Goal: Use online tool/utility: Utilize a website feature to perform a specific function

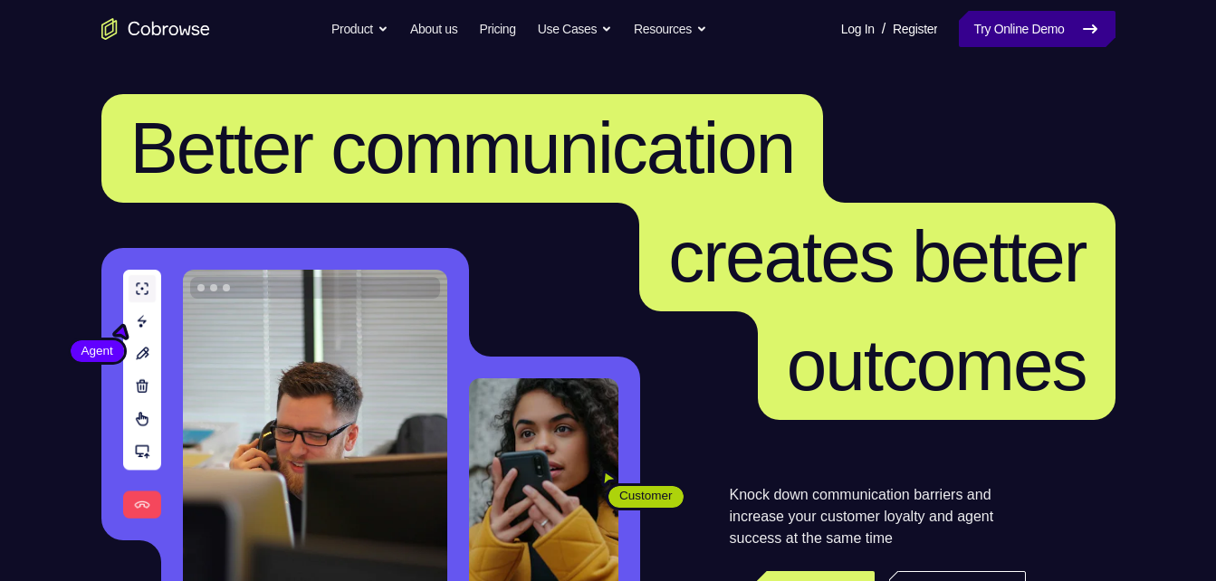
click at [1012, 42] on link "Try Online Demo" at bounding box center [1036, 29] width 156 height 36
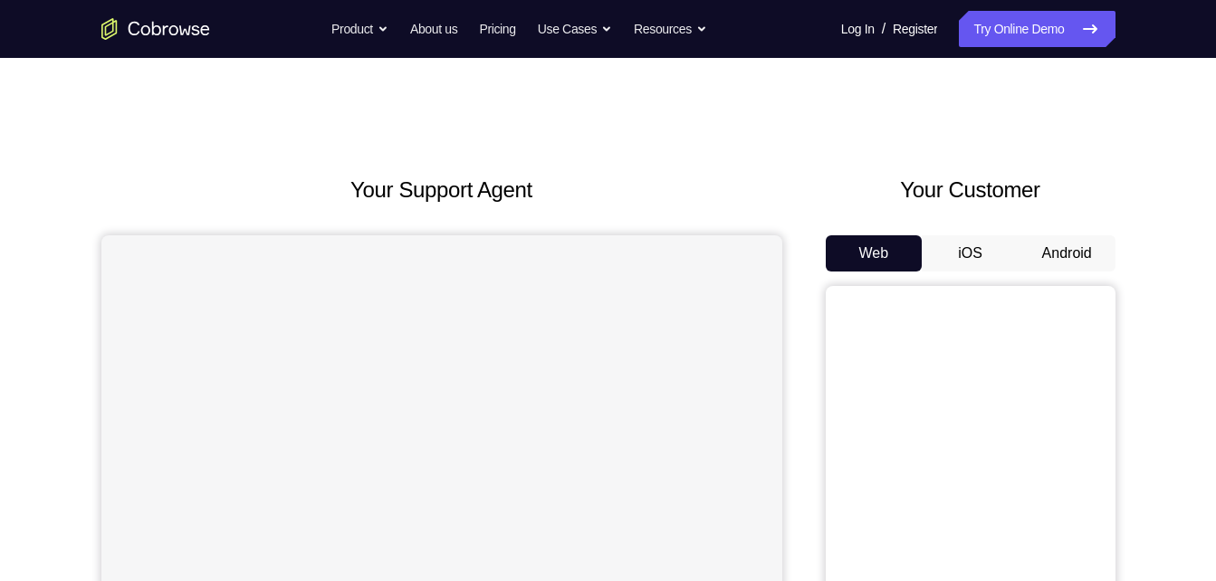
click at [1045, 245] on button "Android" at bounding box center [1066, 253] width 97 height 36
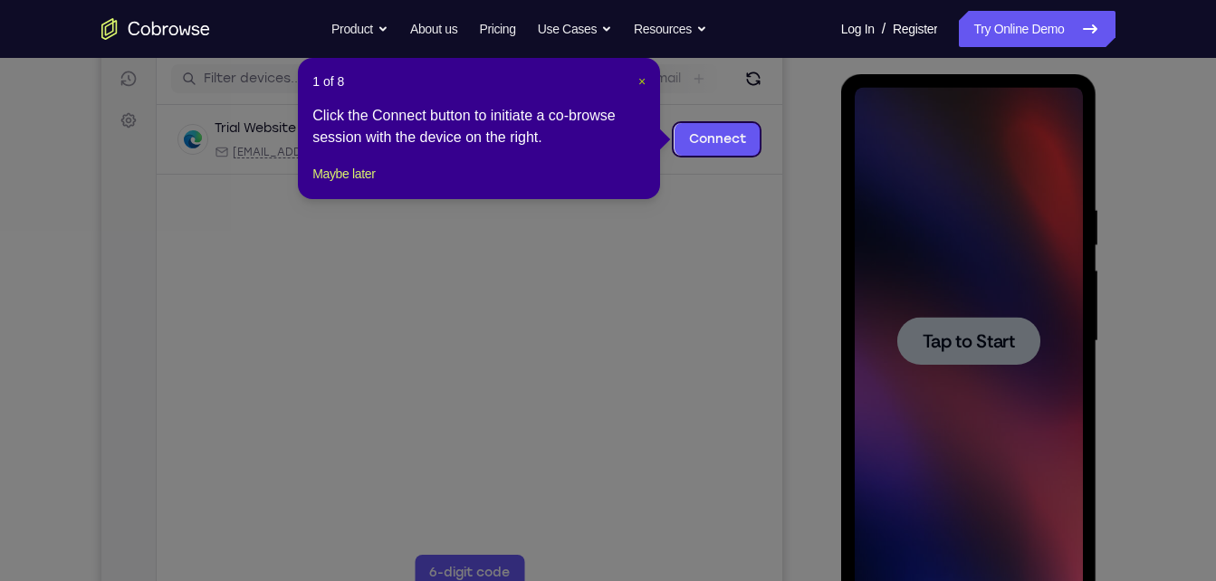
click at [640, 79] on span "×" at bounding box center [641, 81] width 7 height 14
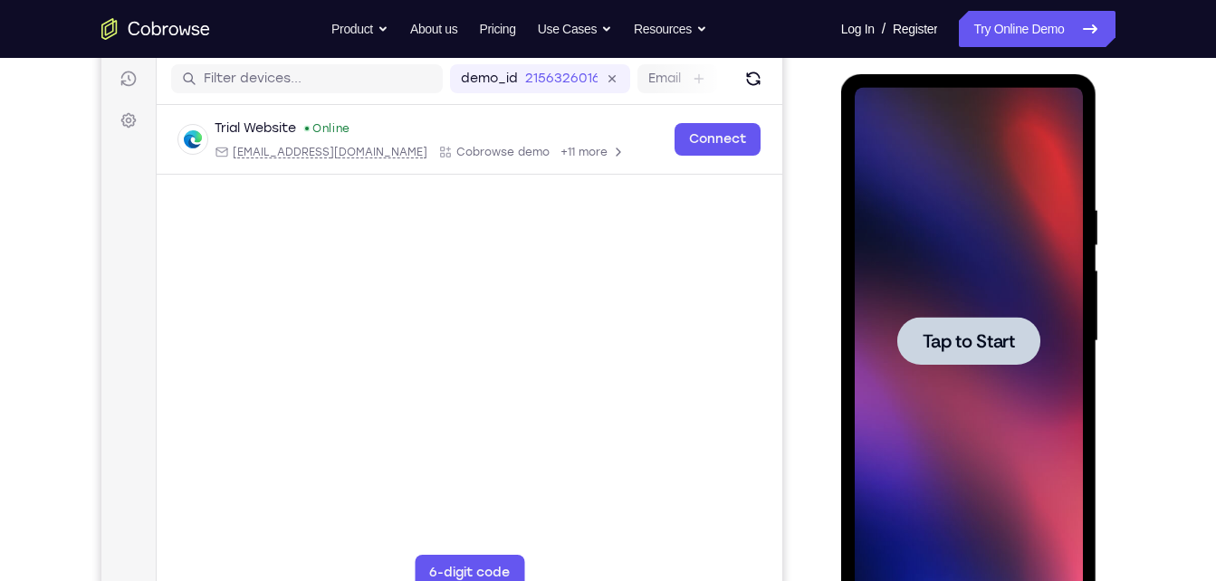
click at [917, 336] on div at bounding box center [968, 341] width 143 height 48
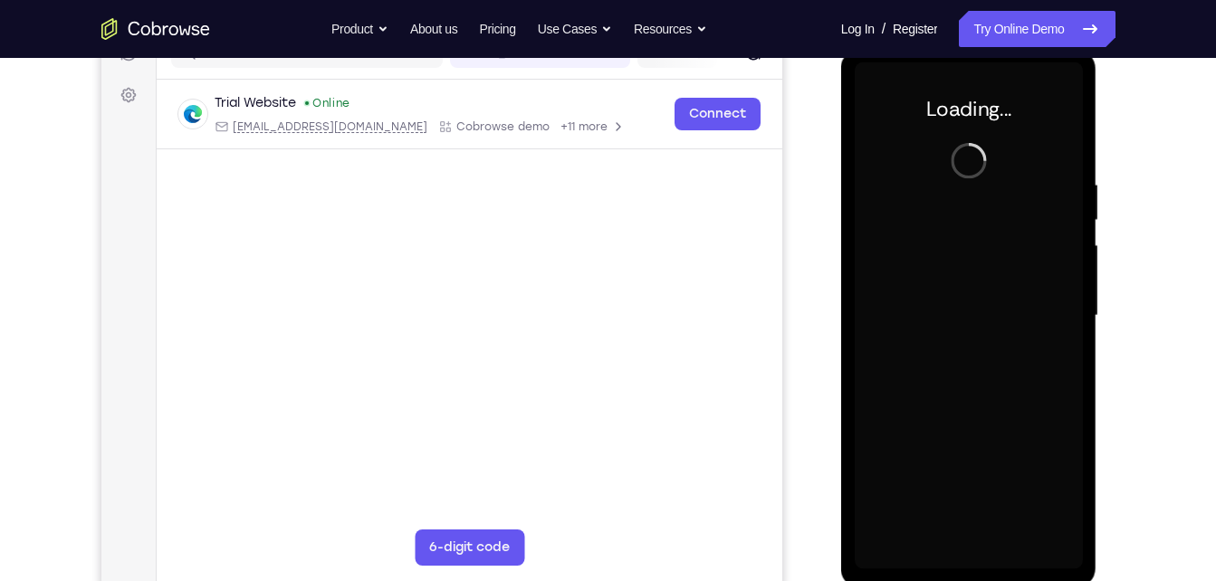
scroll to position [253, 0]
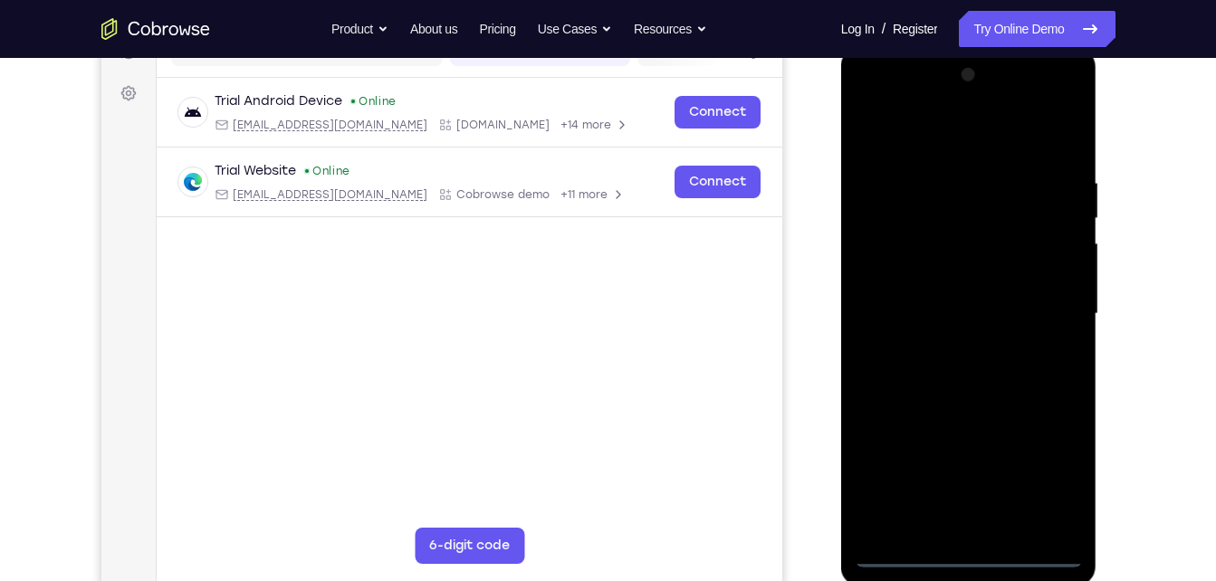
click at [959, 544] on div at bounding box center [968, 314] width 228 height 507
click at [966, 549] on div at bounding box center [968, 314] width 228 height 507
click at [971, 554] on div at bounding box center [968, 314] width 228 height 507
click at [1046, 480] on div at bounding box center [968, 314] width 228 height 507
click at [897, 145] on div at bounding box center [968, 314] width 228 height 507
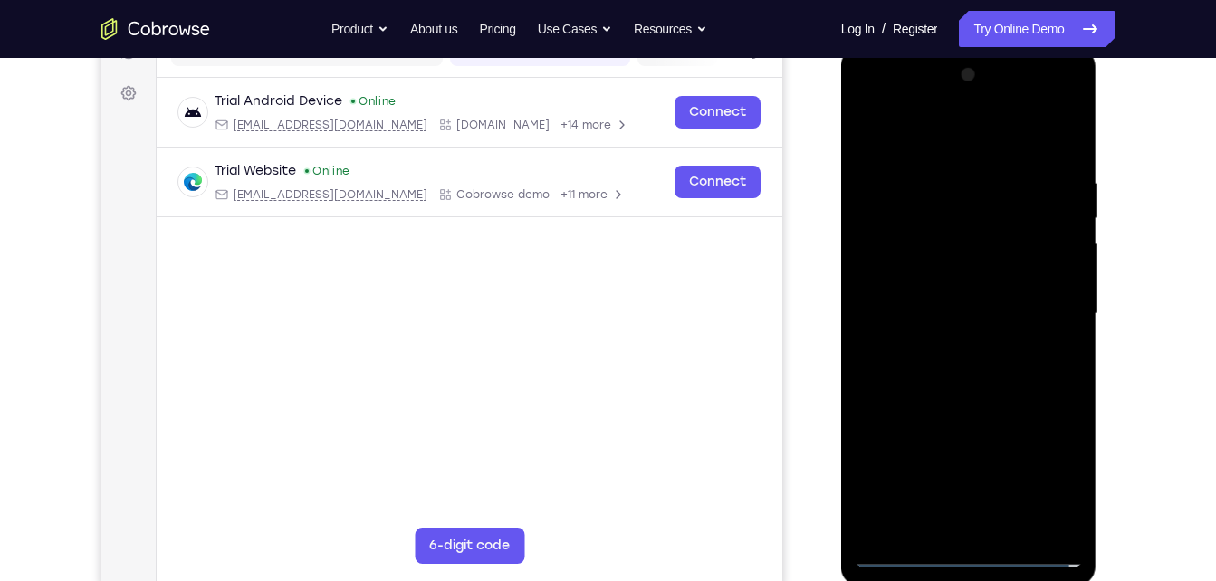
click at [888, 253] on div at bounding box center [968, 314] width 228 height 507
click at [939, 321] on div at bounding box center [968, 314] width 228 height 507
click at [963, 298] on div at bounding box center [968, 314] width 228 height 507
click at [969, 329] on div at bounding box center [968, 314] width 228 height 507
click at [972, 419] on div at bounding box center [968, 314] width 228 height 507
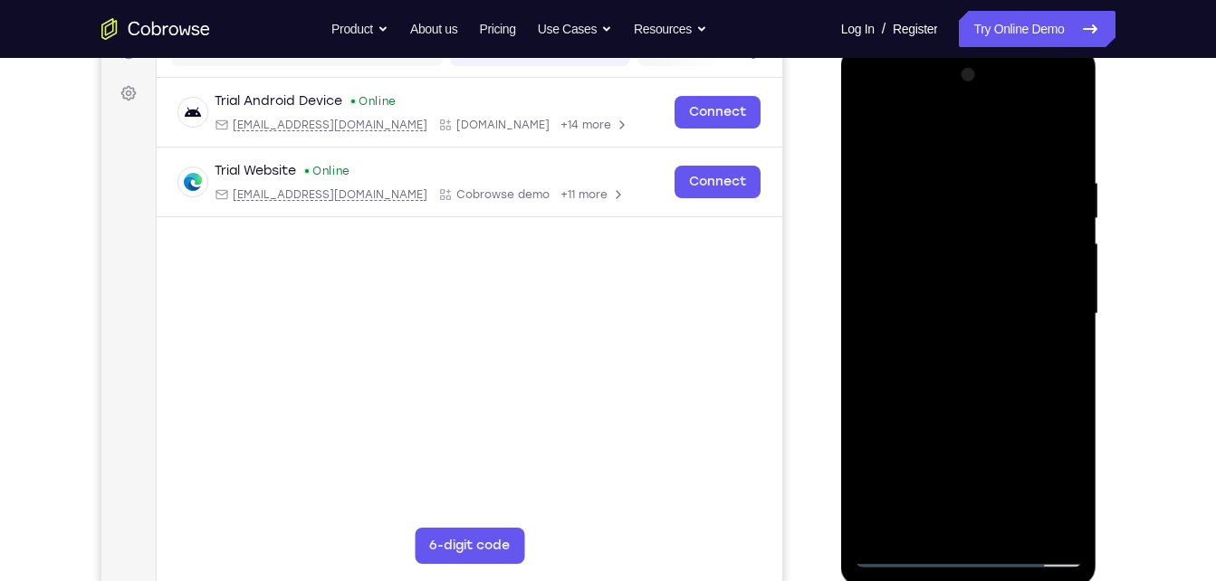
click at [977, 274] on div at bounding box center [968, 314] width 228 height 507
drag, startPoint x: 982, startPoint y: 473, endPoint x: 1014, endPoint y: 366, distance: 112.3
click at [1014, 366] on div at bounding box center [968, 314] width 228 height 507
click at [970, 522] on div at bounding box center [968, 314] width 228 height 507
drag, startPoint x: 902, startPoint y: 484, endPoint x: 887, endPoint y: 349, distance: 135.7
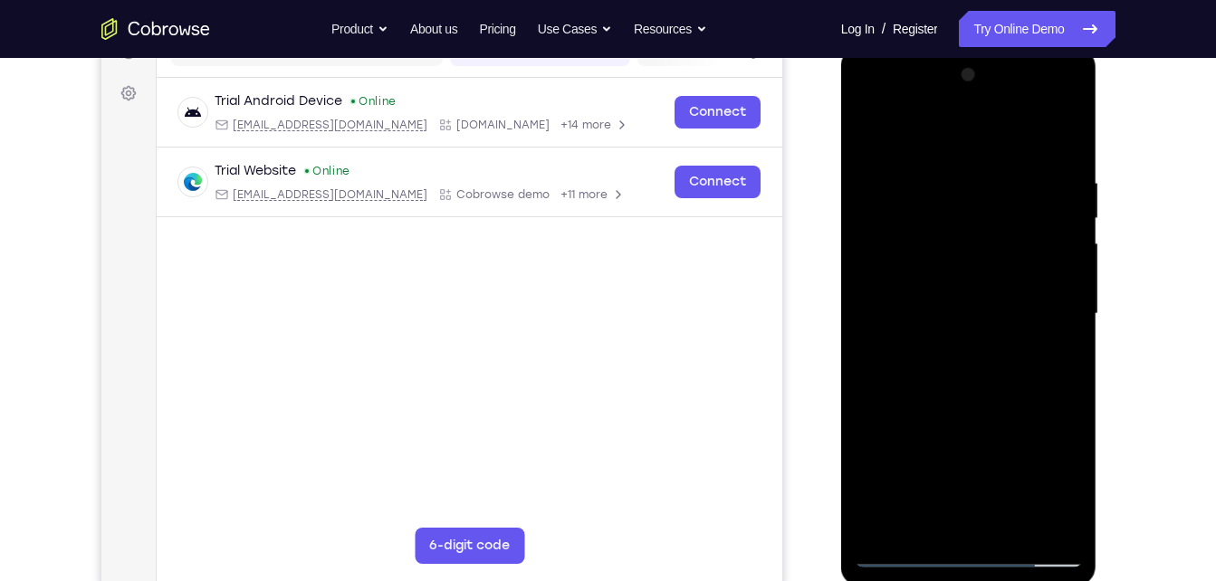
click at [887, 349] on div at bounding box center [968, 314] width 228 height 507
drag, startPoint x: 901, startPoint y: 365, endPoint x: 902, endPoint y: 415, distance: 49.8
click at [902, 415] on div at bounding box center [968, 314] width 228 height 507
click at [971, 243] on div at bounding box center [968, 314] width 228 height 507
click at [962, 270] on div at bounding box center [968, 314] width 228 height 507
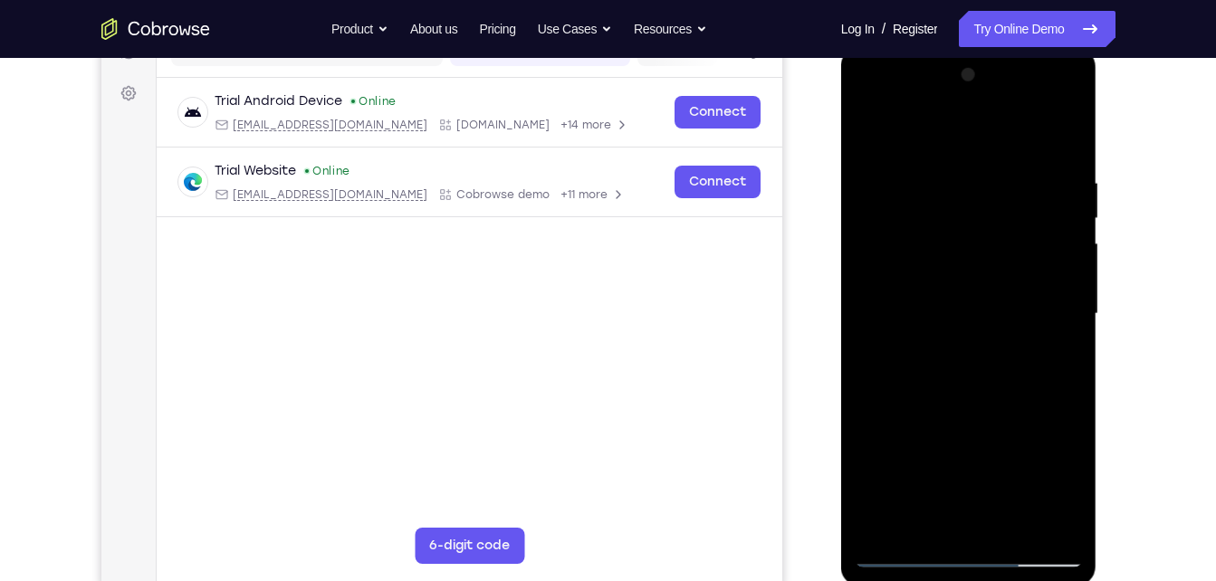
click at [974, 340] on div at bounding box center [968, 314] width 228 height 507
click at [947, 156] on div at bounding box center [968, 314] width 228 height 507
click at [944, 318] on div at bounding box center [968, 314] width 228 height 507
click at [969, 303] on div at bounding box center [968, 314] width 228 height 507
click at [864, 137] on div at bounding box center [968, 314] width 228 height 507
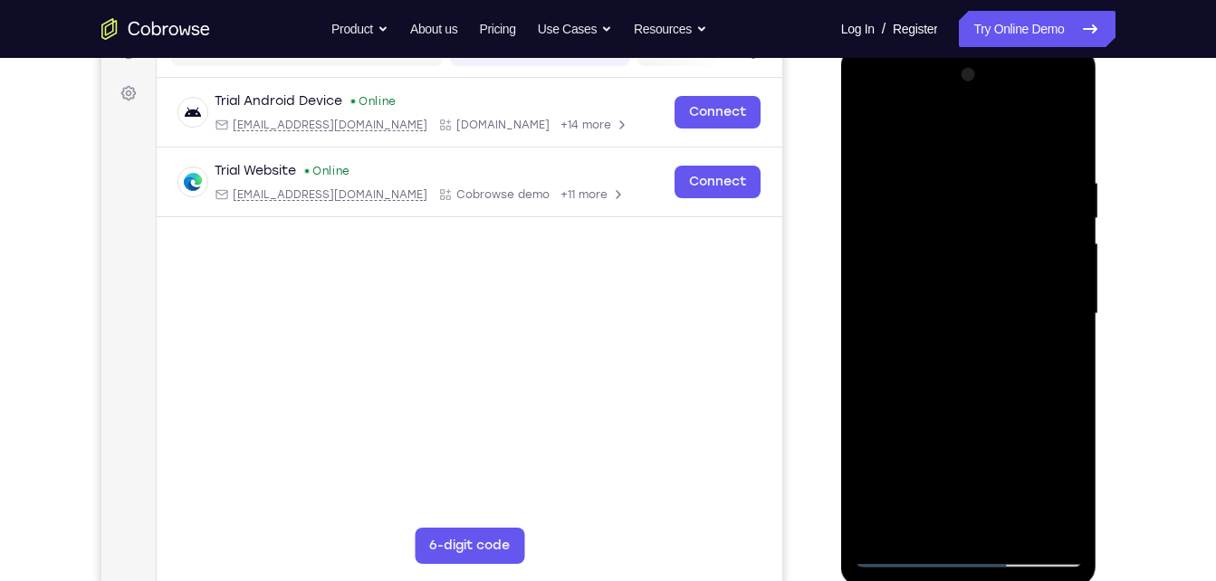
click at [1022, 152] on div at bounding box center [968, 314] width 228 height 507
click at [957, 242] on div at bounding box center [968, 314] width 228 height 507
click at [945, 233] on div at bounding box center [968, 314] width 228 height 507
click at [996, 342] on div at bounding box center [968, 314] width 228 height 507
click at [1041, 386] on div at bounding box center [968, 314] width 228 height 507
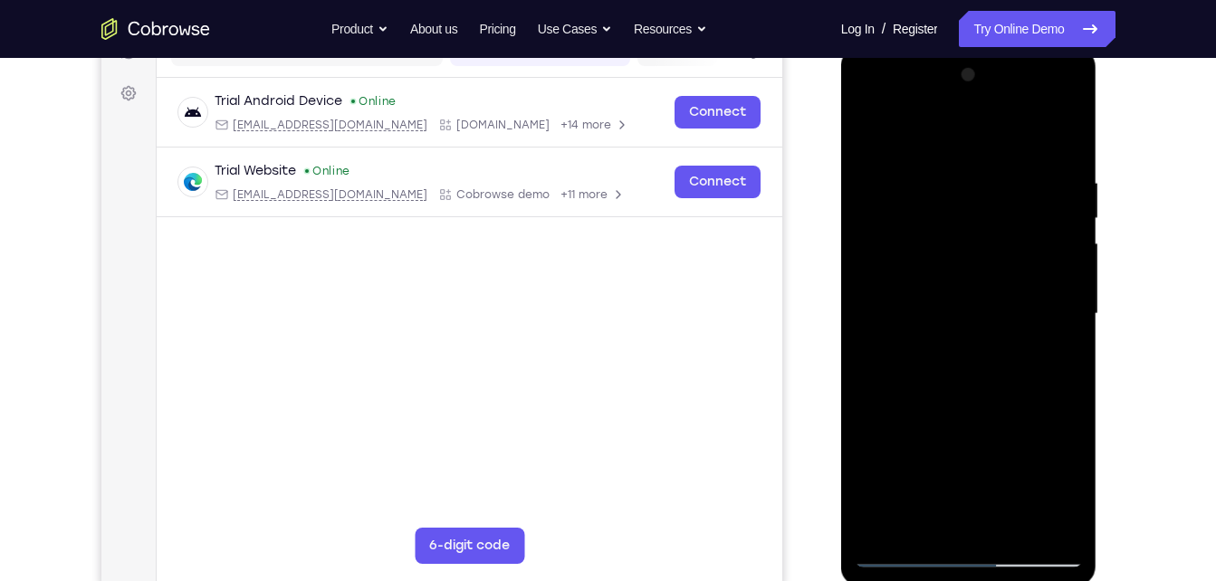
click at [1050, 129] on div at bounding box center [968, 314] width 228 height 507
click at [945, 181] on div at bounding box center [968, 314] width 228 height 507
drag, startPoint x: 932, startPoint y: 414, endPoint x: 962, endPoint y: 249, distance: 167.4
click at [962, 249] on div at bounding box center [968, 314] width 228 height 507
drag, startPoint x: 968, startPoint y: 462, endPoint x: 1006, endPoint y: 373, distance: 97.3
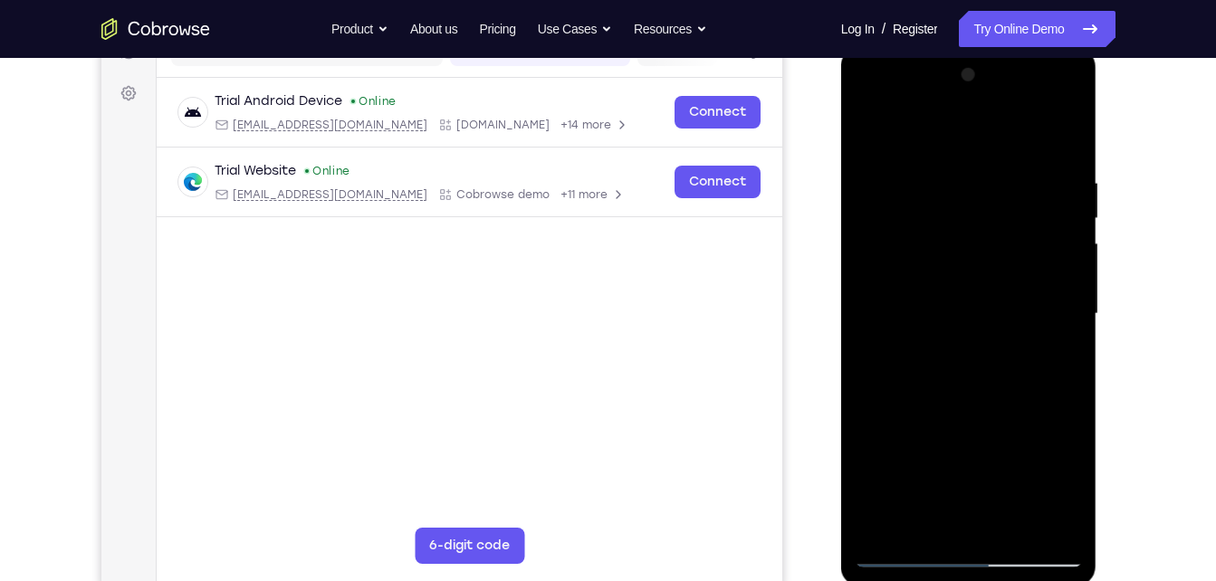
click at [1006, 373] on div at bounding box center [968, 314] width 228 height 507
click at [926, 232] on div at bounding box center [968, 314] width 228 height 507
click at [919, 247] on div at bounding box center [968, 314] width 228 height 507
click at [981, 257] on div at bounding box center [968, 314] width 228 height 507
drag, startPoint x: 946, startPoint y: 420, endPoint x: 1017, endPoint y: 286, distance: 151.8
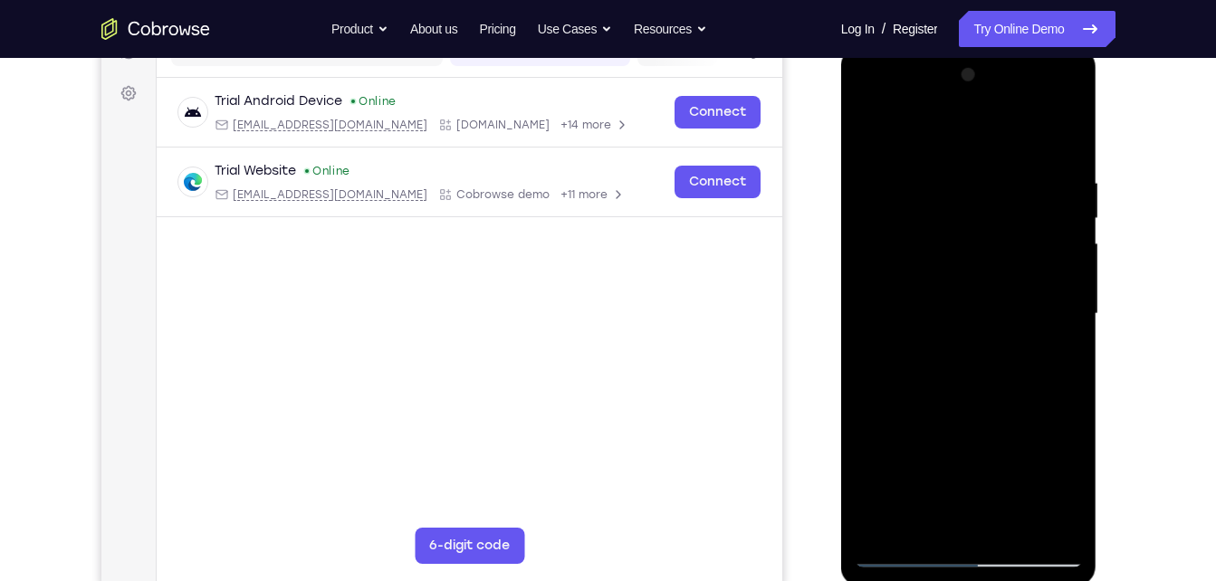
click at [1017, 286] on div at bounding box center [968, 314] width 228 height 507
drag, startPoint x: 967, startPoint y: 430, endPoint x: 971, endPoint y: 482, distance: 52.7
click at [971, 482] on div at bounding box center [968, 314] width 228 height 507
click at [1069, 123] on div at bounding box center [968, 314] width 228 height 507
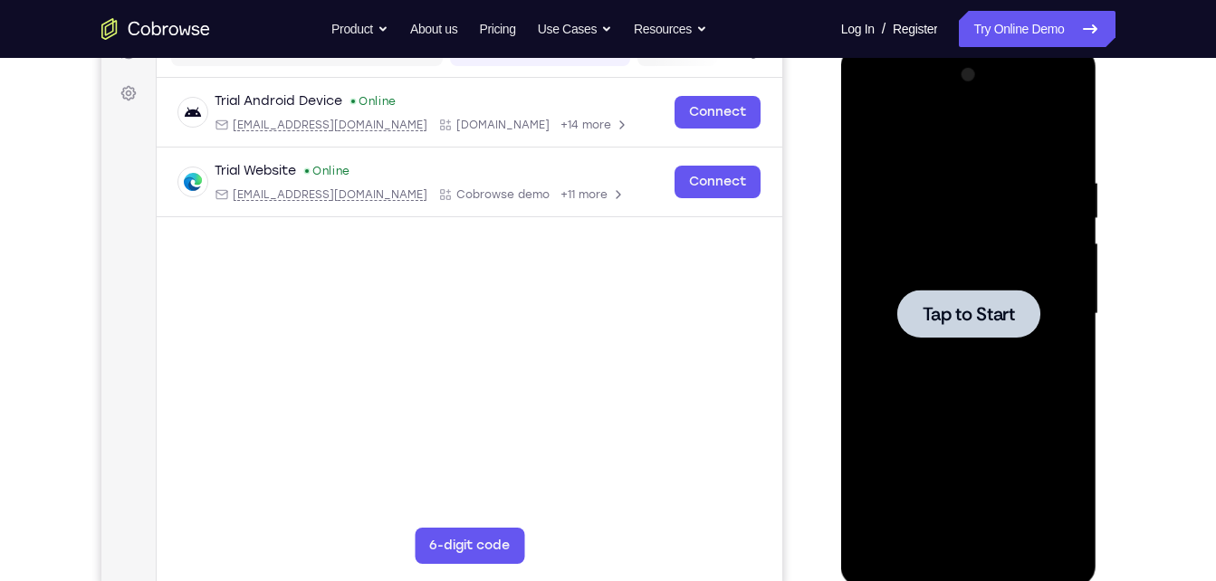
click at [967, 291] on div at bounding box center [968, 314] width 143 height 48
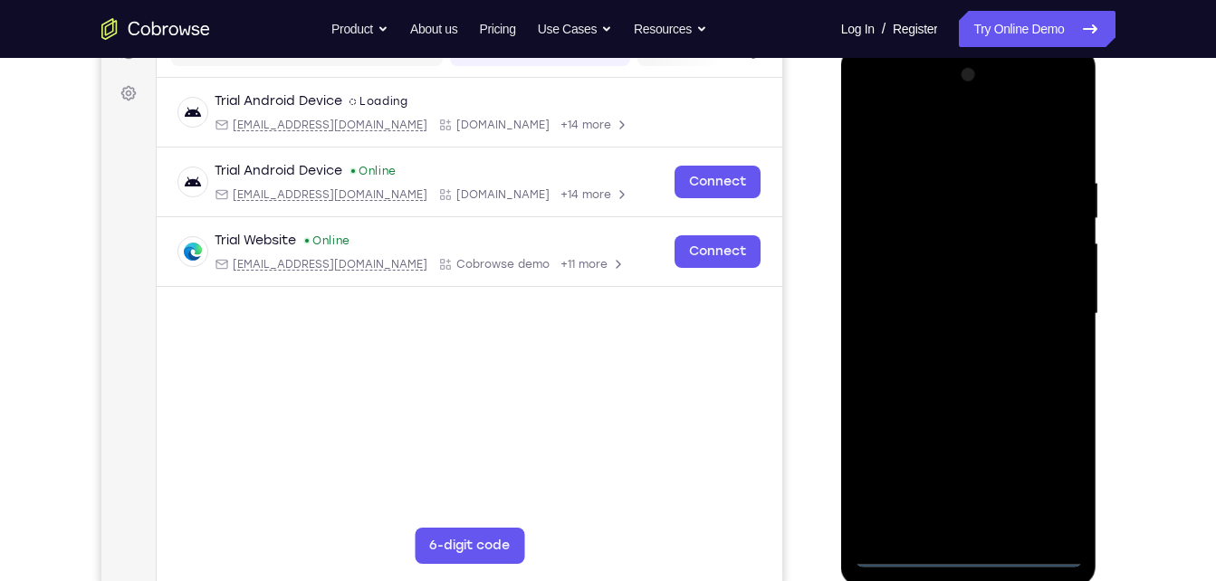
click at [970, 556] on div at bounding box center [968, 314] width 228 height 507
click at [1065, 470] on div at bounding box center [968, 314] width 228 height 507
click at [925, 132] on div at bounding box center [968, 314] width 228 height 507
click at [902, 264] on div at bounding box center [968, 314] width 228 height 507
click at [944, 314] on div at bounding box center [968, 314] width 228 height 507
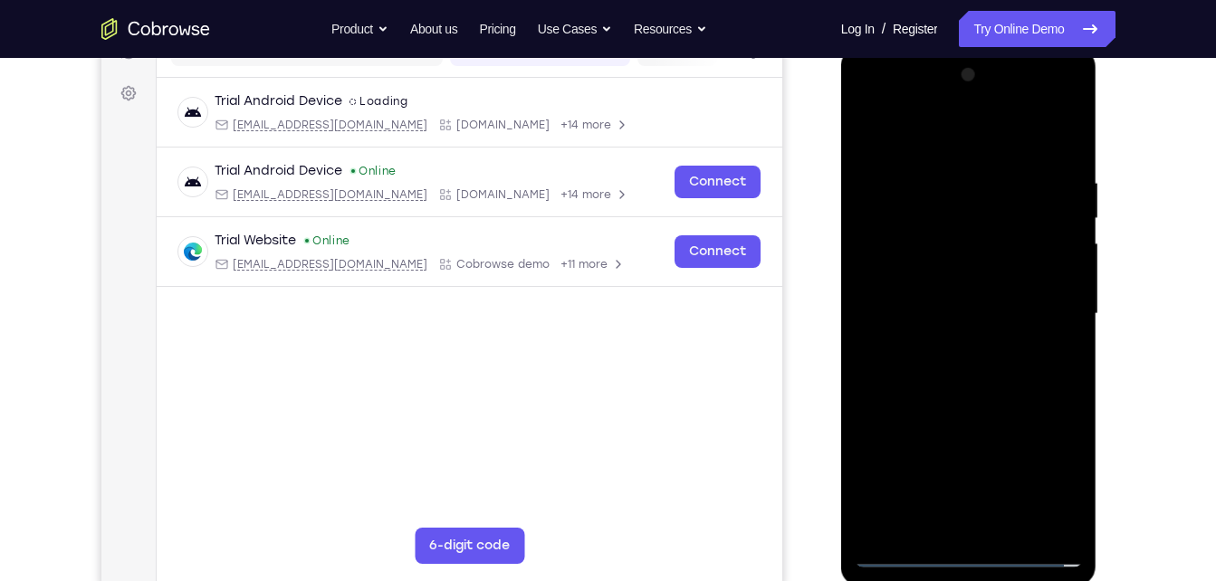
click at [957, 262] on div at bounding box center [968, 314] width 228 height 507
click at [968, 293] on div at bounding box center [968, 314] width 228 height 507
click at [969, 329] on div at bounding box center [968, 314] width 228 height 507
click at [940, 409] on div at bounding box center [968, 314] width 228 height 507
click at [938, 290] on div at bounding box center [968, 314] width 228 height 507
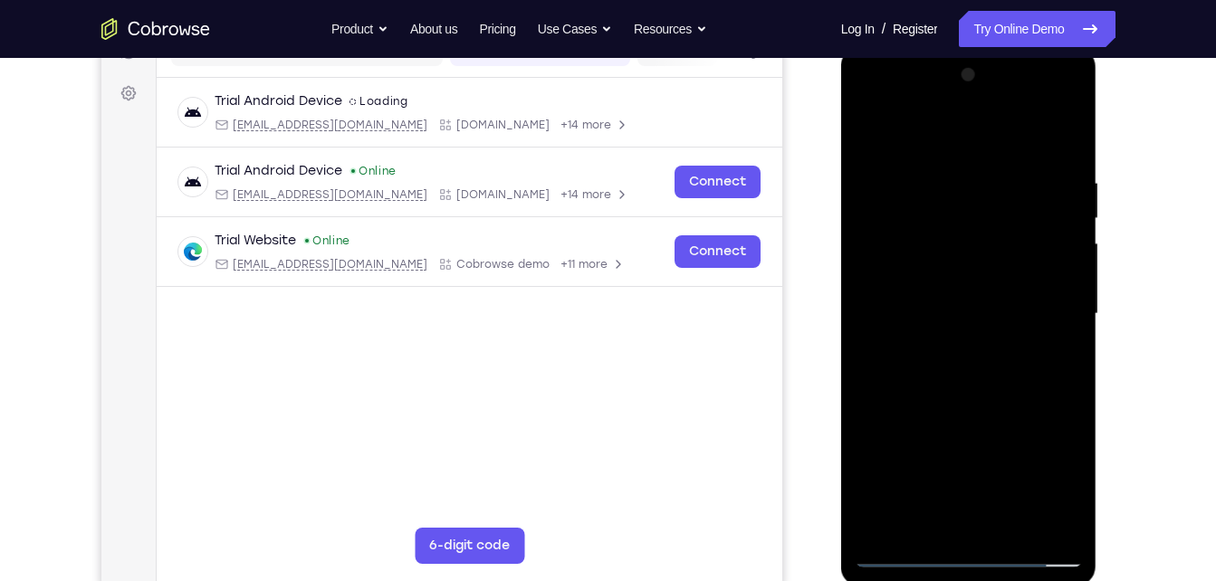
drag, startPoint x: 933, startPoint y: 420, endPoint x: 967, endPoint y: 251, distance: 172.5
click at [967, 251] on div at bounding box center [968, 314] width 228 height 507
click at [958, 519] on div at bounding box center [968, 314] width 228 height 507
click at [951, 276] on div at bounding box center [968, 314] width 228 height 507
click at [985, 355] on div at bounding box center [968, 314] width 228 height 507
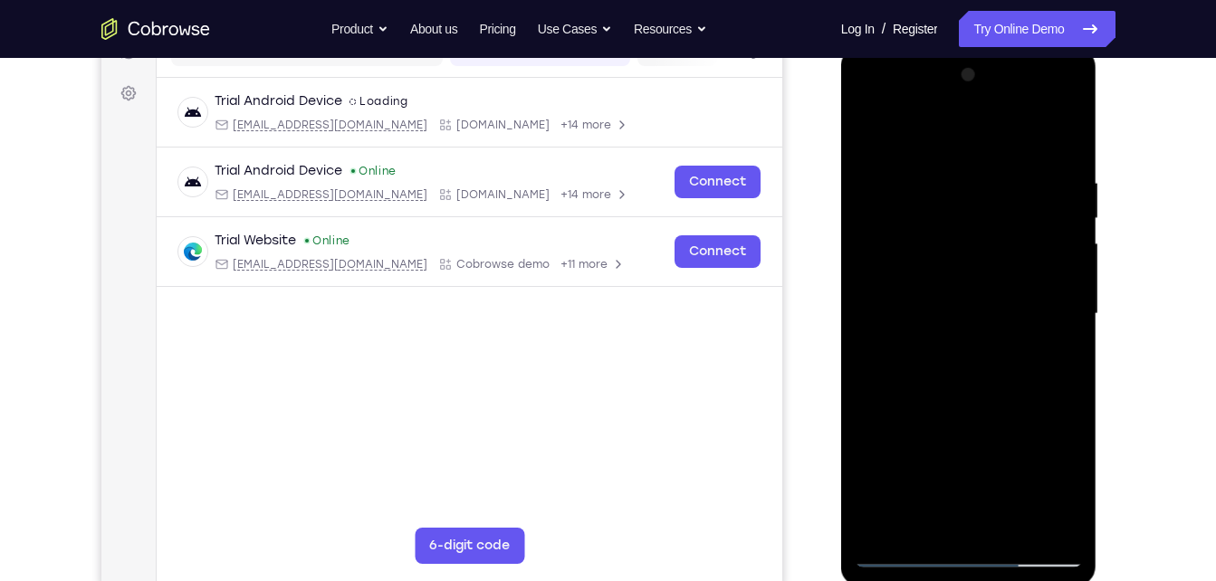
click at [1049, 125] on div at bounding box center [968, 314] width 228 height 507
click at [974, 178] on div at bounding box center [968, 314] width 228 height 507
drag, startPoint x: 937, startPoint y: 410, endPoint x: 971, endPoint y: 242, distance: 171.8
click at [971, 242] on div at bounding box center [968, 314] width 228 height 507
drag, startPoint x: 977, startPoint y: 326, endPoint x: 994, endPoint y: 465, distance: 140.3
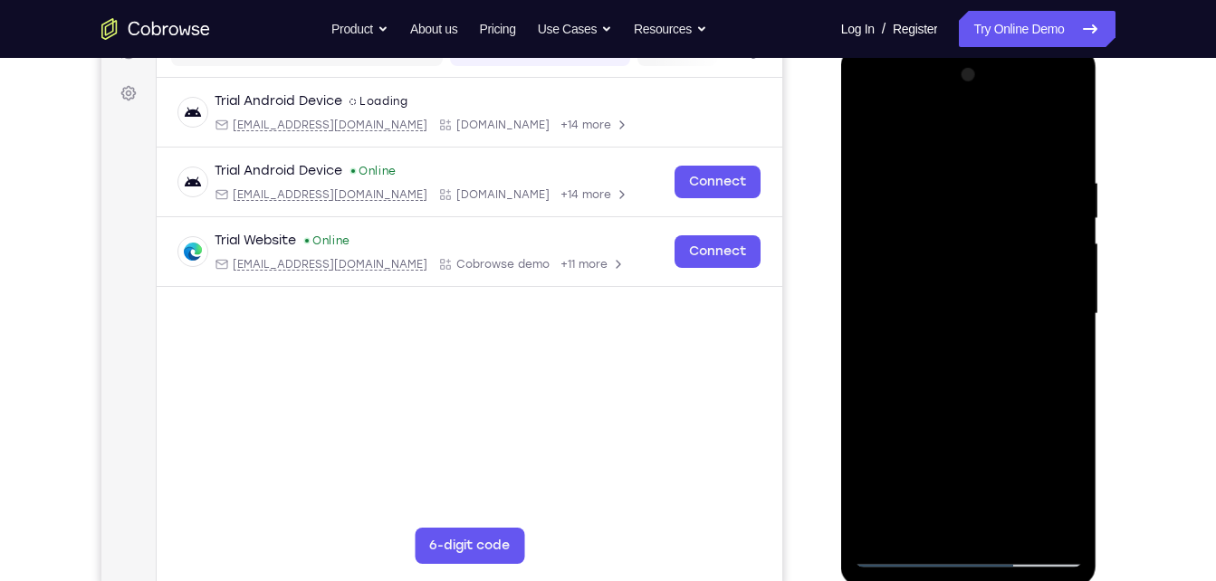
click at [994, 465] on div at bounding box center [968, 314] width 228 height 507
click at [1076, 129] on div at bounding box center [968, 314] width 228 height 507
click at [915, 131] on div at bounding box center [968, 314] width 228 height 507
click at [907, 456] on div at bounding box center [968, 314] width 228 height 507
click at [913, 422] on div at bounding box center [968, 314] width 228 height 507
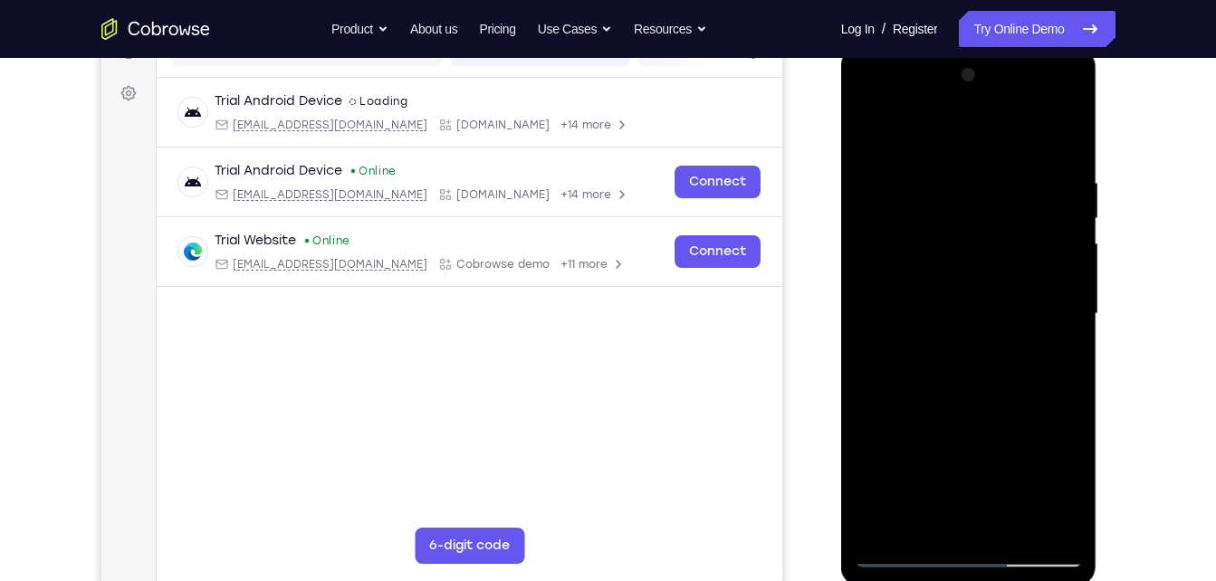
click at [973, 485] on div at bounding box center [968, 314] width 228 height 507
click at [913, 418] on div at bounding box center [968, 314] width 228 height 507
click at [1035, 388] on div at bounding box center [968, 314] width 228 height 507
click at [987, 453] on div at bounding box center [968, 314] width 228 height 507
click at [980, 164] on div at bounding box center [968, 314] width 228 height 507
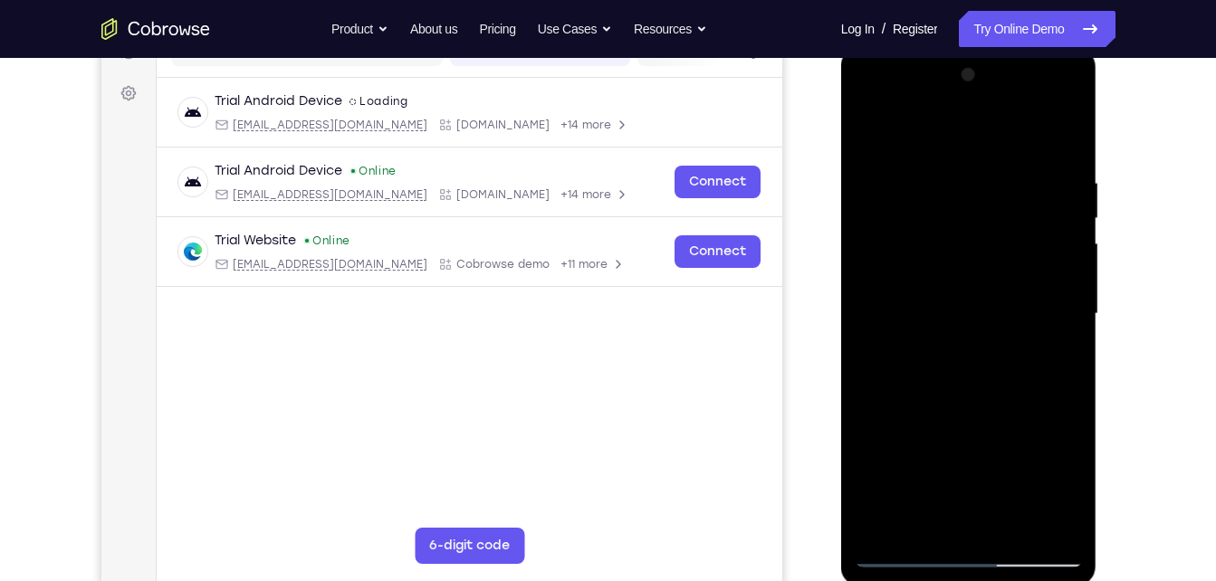
click at [995, 237] on div at bounding box center [968, 314] width 228 height 507
drag, startPoint x: 930, startPoint y: 405, endPoint x: 954, endPoint y: 253, distance: 154.8
drag, startPoint x: 954, startPoint y: 253, endPoint x: 1014, endPoint y: 374, distance: 135.2
click at [1014, 374] on div at bounding box center [968, 314] width 228 height 507
drag, startPoint x: 979, startPoint y: 487, endPoint x: 977, endPoint y: 336, distance: 151.2
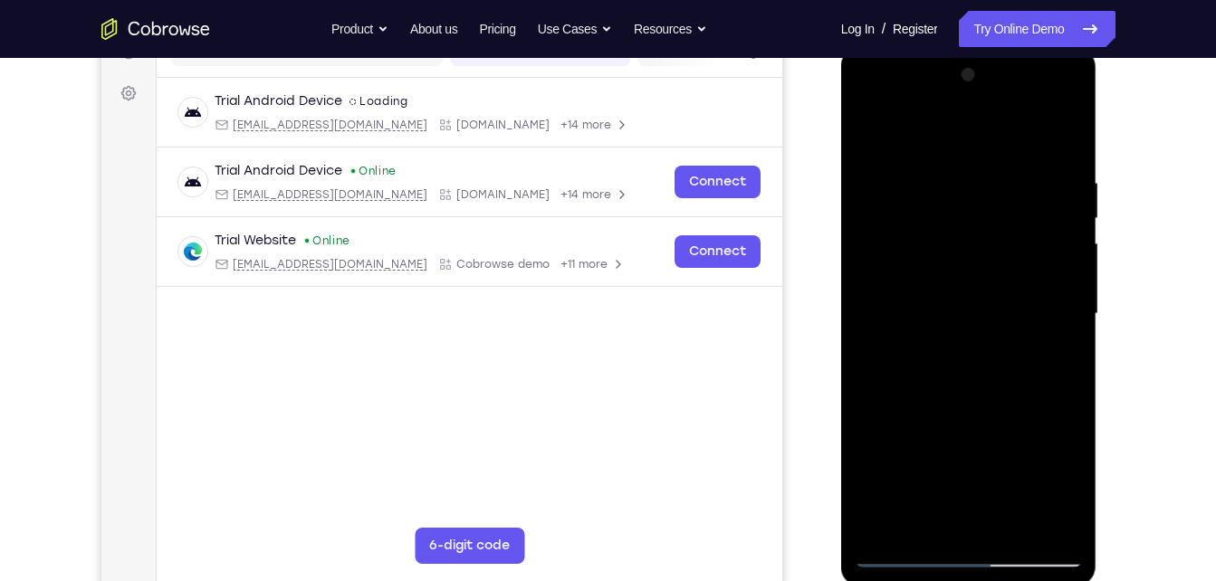
click at [977, 336] on div at bounding box center [968, 314] width 228 height 507
drag, startPoint x: 972, startPoint y: 421, endPoint x: 1002, endPoint y: 310, distance: 114.4
click at [1002, 310] on div at bounding box center [968, 314] width 228 height 507
click at [1030, 425] on div at bounding box center [968, 314] width 228 height 507
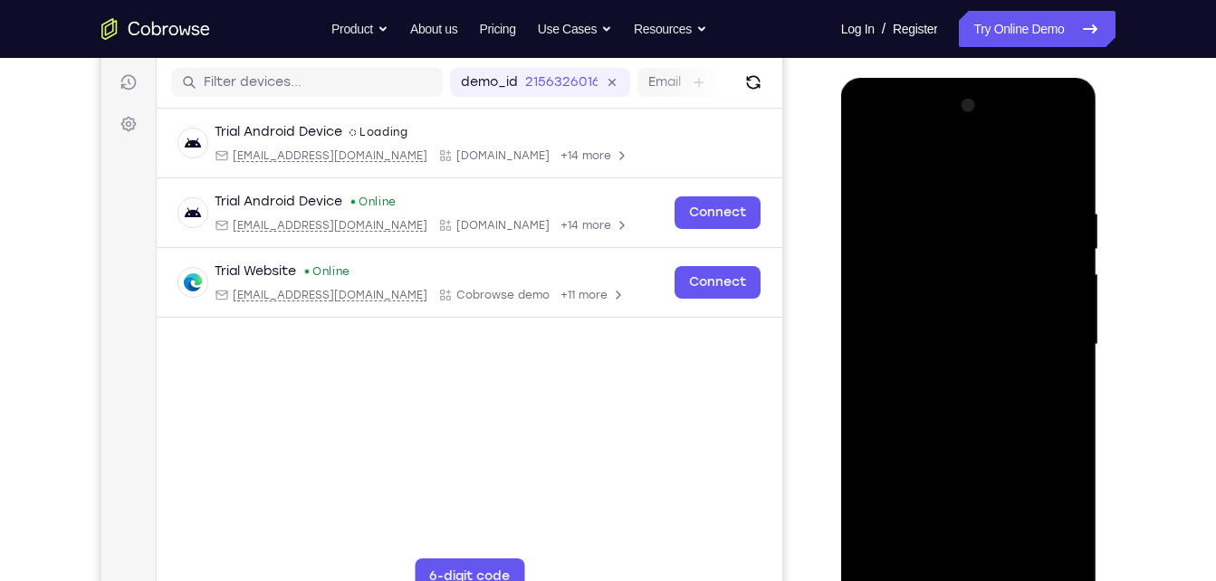
scroll to position [221, 0]
click at [1023, 434] on div at bounding box center [968, 345] width 228 height 507
click at [878, 167] on div at bounding box center [968, 345] width 228 height 507
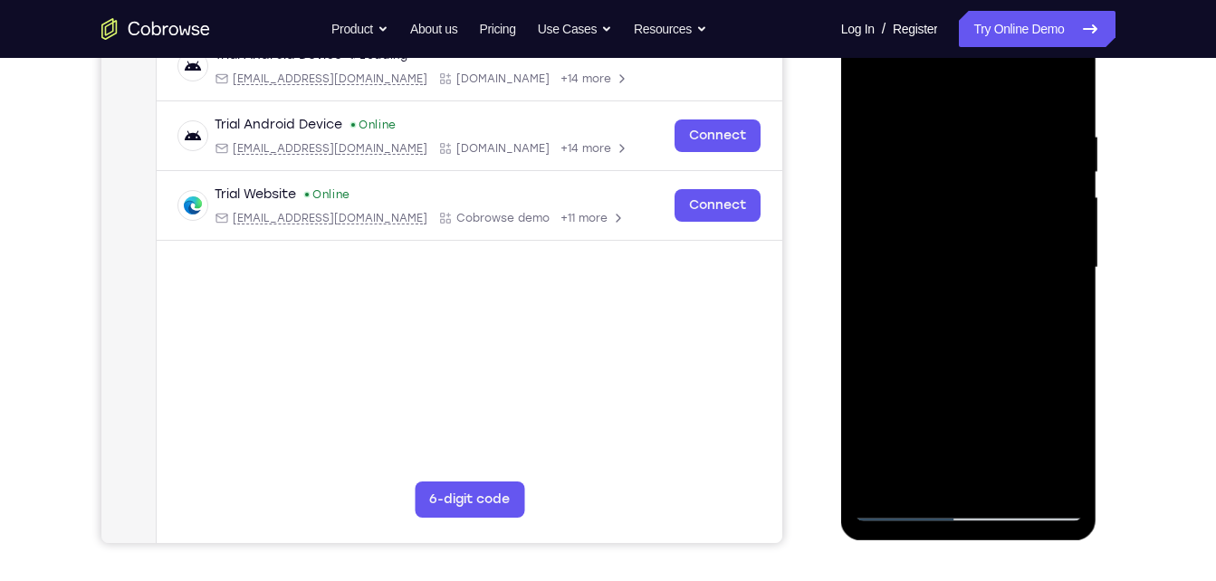
scroll to position [297, 0]
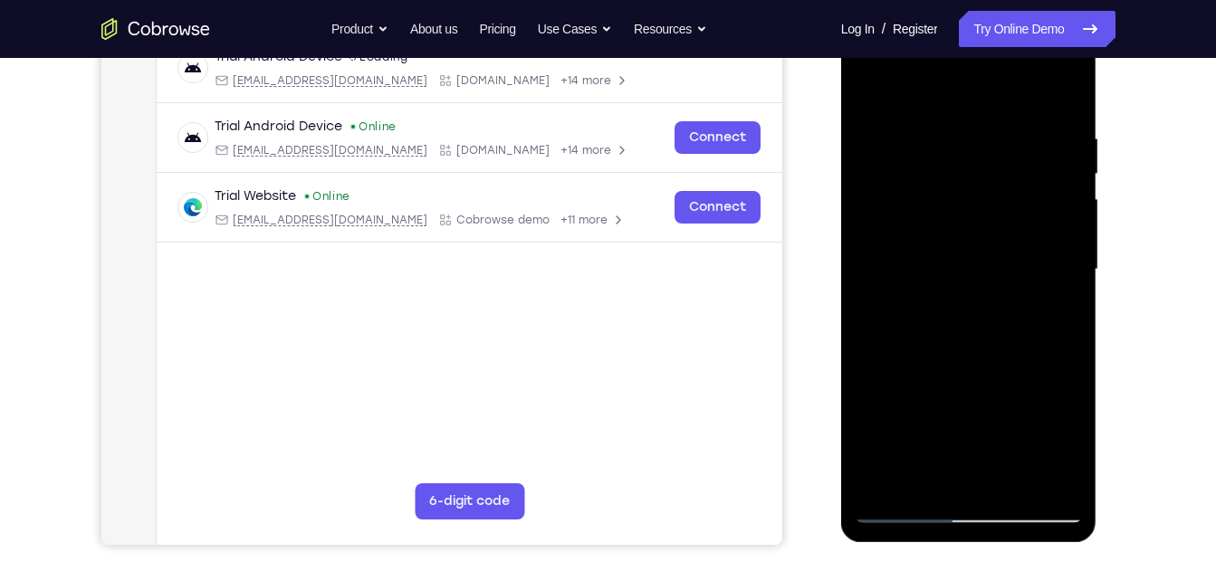
click at [908, 505] on div at bounding box center [968, 269] width 228 height 507
